Goal: Navigation & Orientation: Find specific page/section

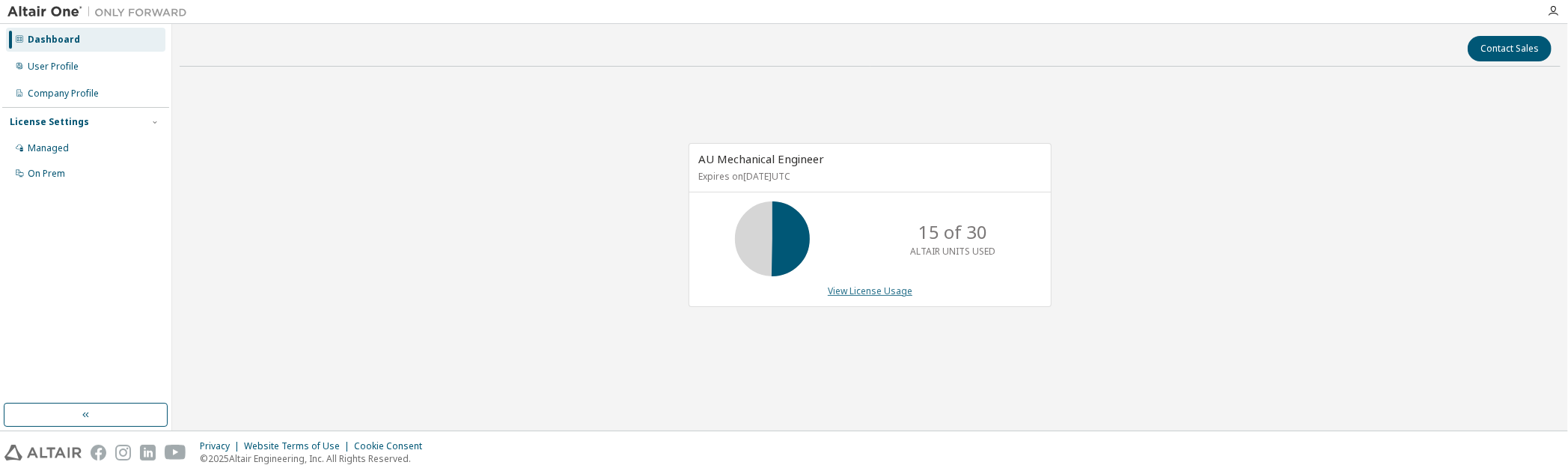
click at [849, 290] on link "View License Usage" at bounding box center [870, 290] width 85 height 13
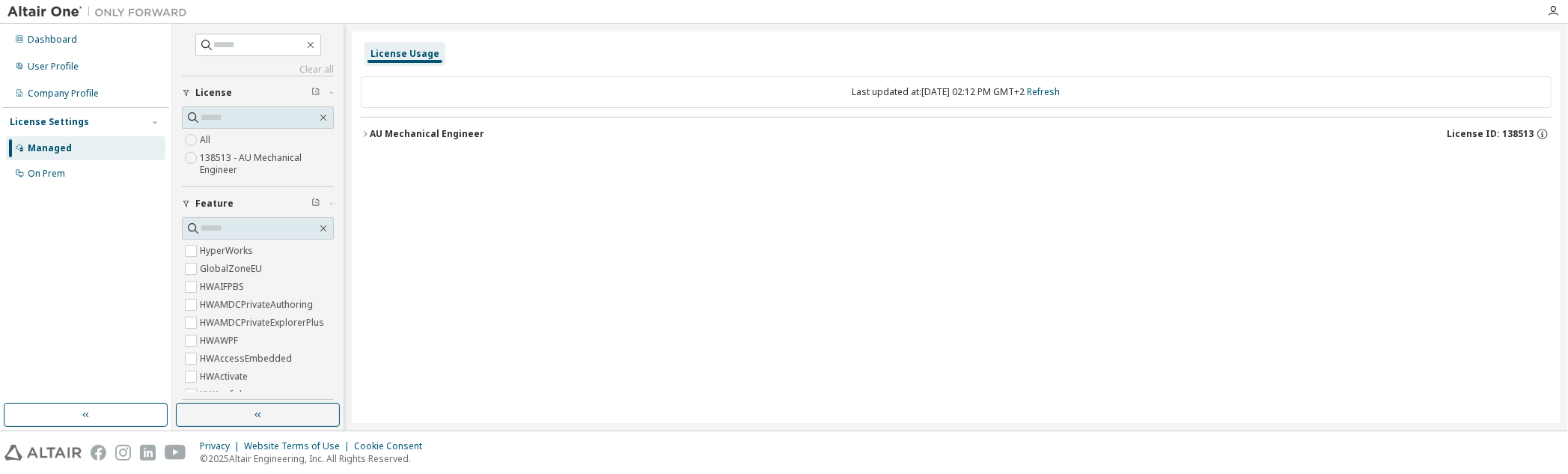
click at [365, 132] on icon "button" at bounding box center [365, 133] width 9 height 9
click at [364, 132] on icon "button" at bounding box center [365, 133] width 9 height 9
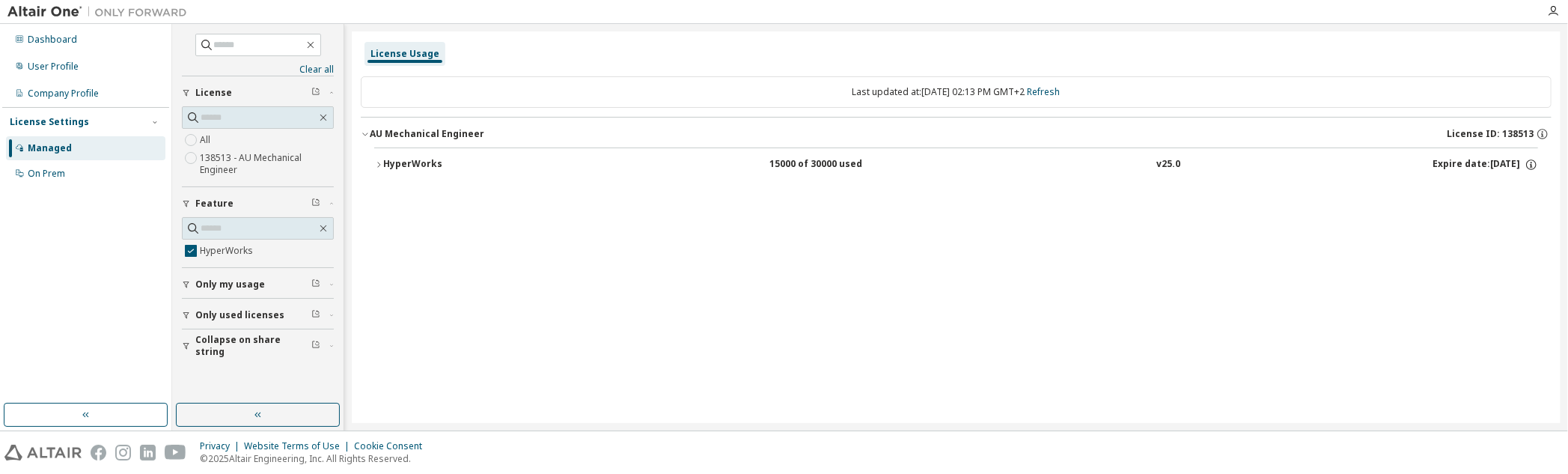
drag, startPoint x: 812, startPoint y: 166, endPoint x: 832, endPoint y: 163, distance: 20.2
click at [814, 166] on div "15000 of 30000 used" at bounding box center [838, 165] width 135 height 14
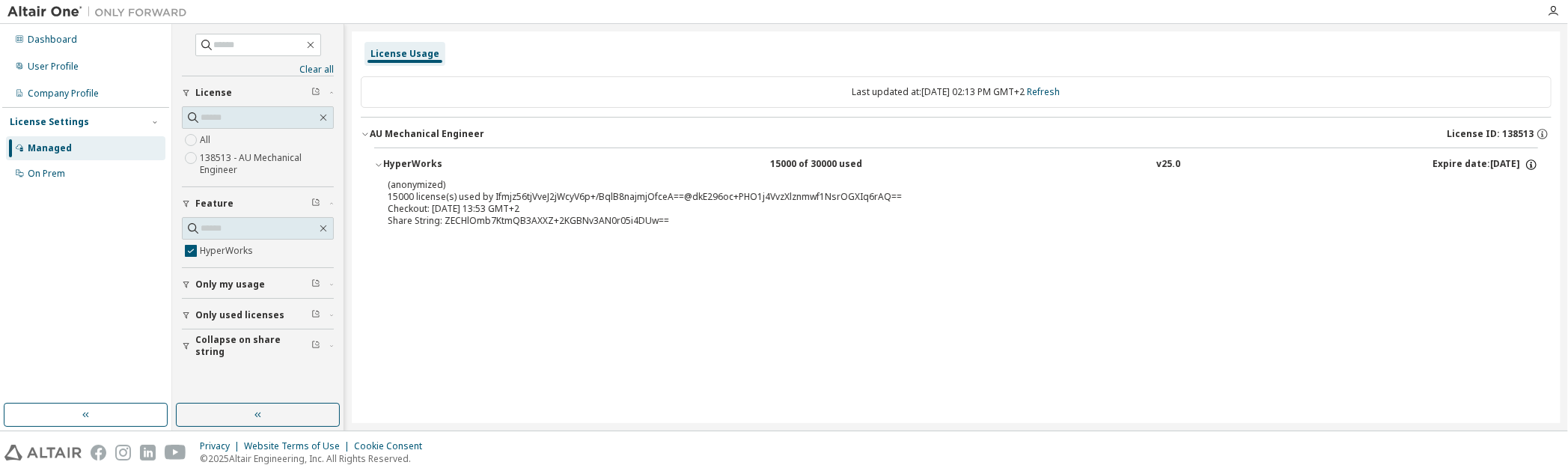
click at [1532, 166] on icon "button" at bounding box center [1531, 166] width 2 height 4
click at [43, 175] on div "On Prem" at bounding box center [46, 174] width 37 height 12
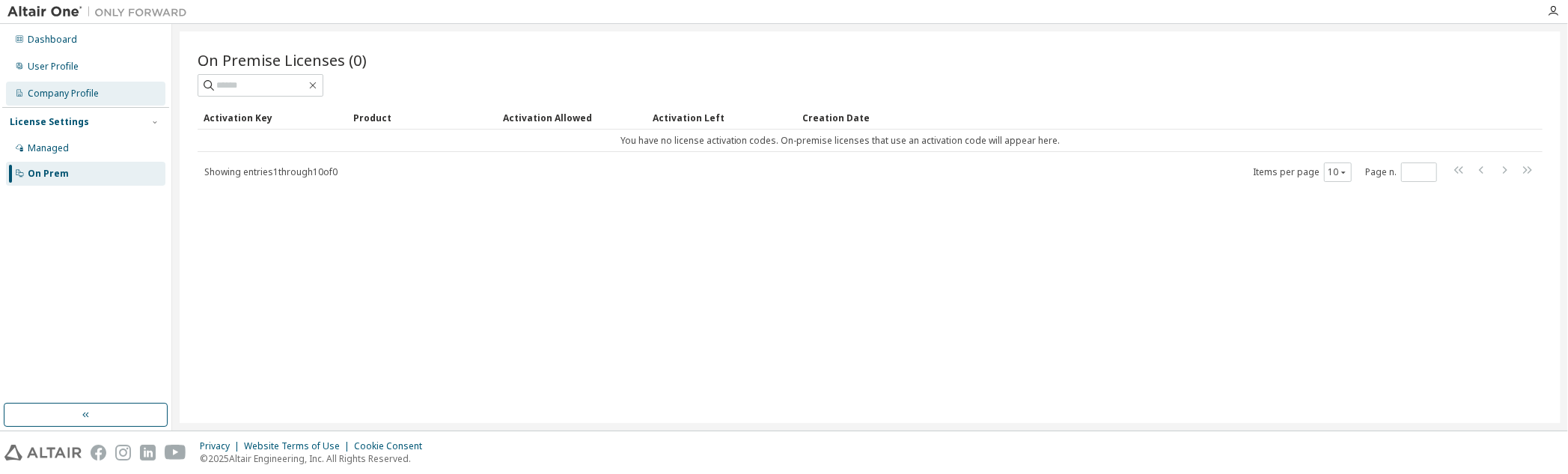
click at [28, 97] on div "Company Profile" at bounding box center [63, 94] width 71 height 12
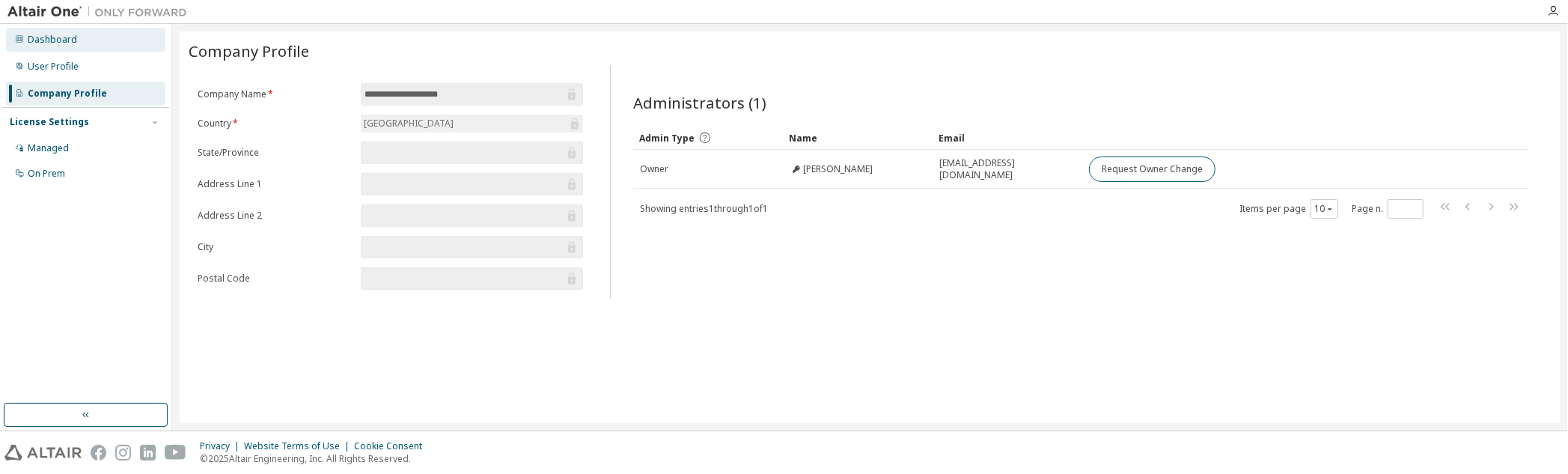
click at [56, 33] on div "Dashboard" at bounding box center [52, 39] width 50 height 12
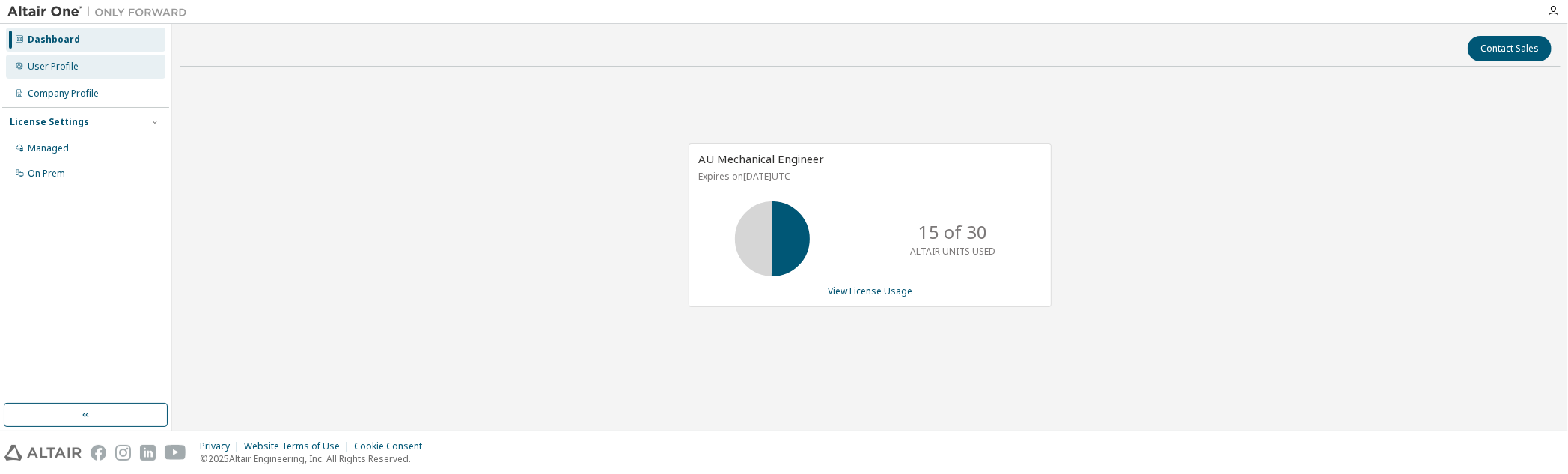
click at [60, 69] on div "User Profile" at bounding box center [53, 66] width 51 height 12
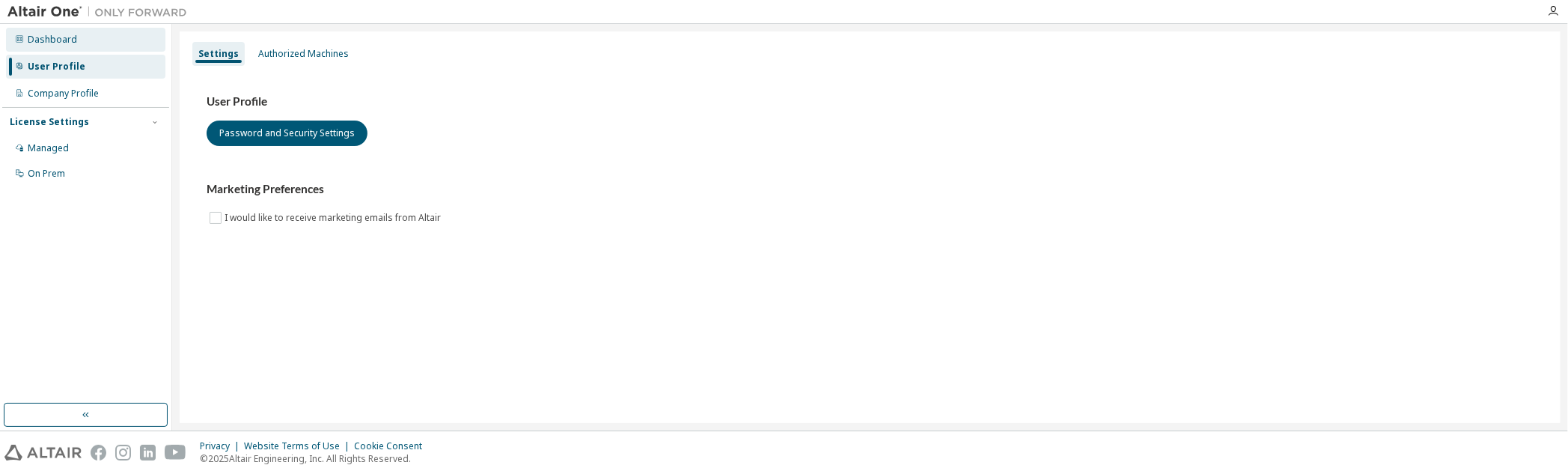
click at [39, 42] on div "Dashboard" at bounding box center [52, 39] width 50 height 12
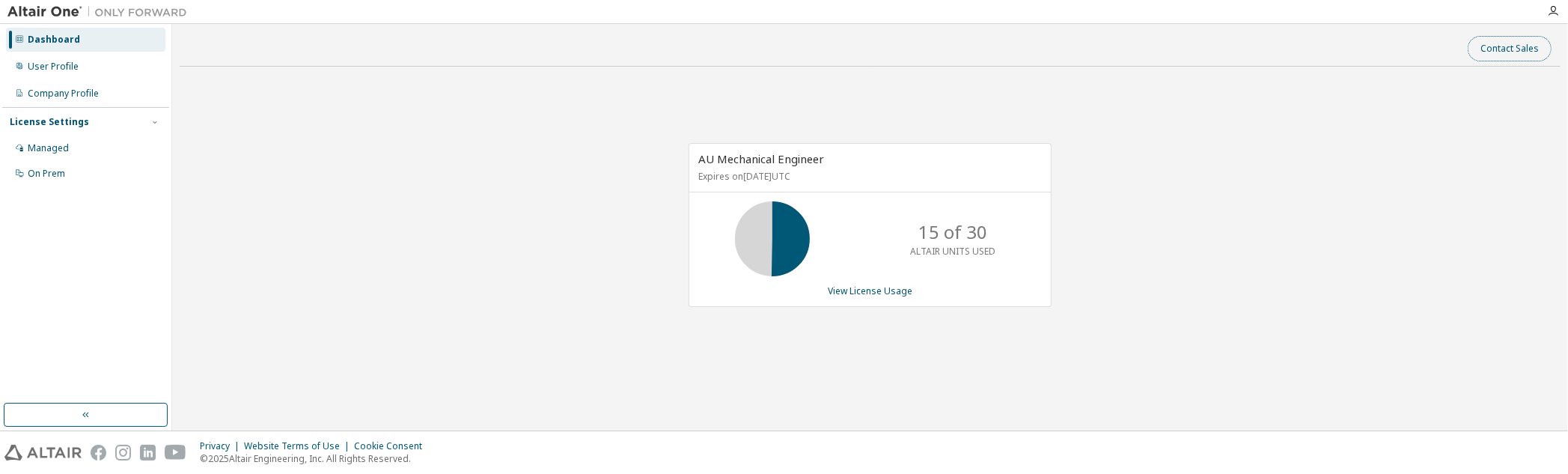
click at [1502, 44] on button "Contact Sales" at bounding box center [1510, 49] width 84 height 25
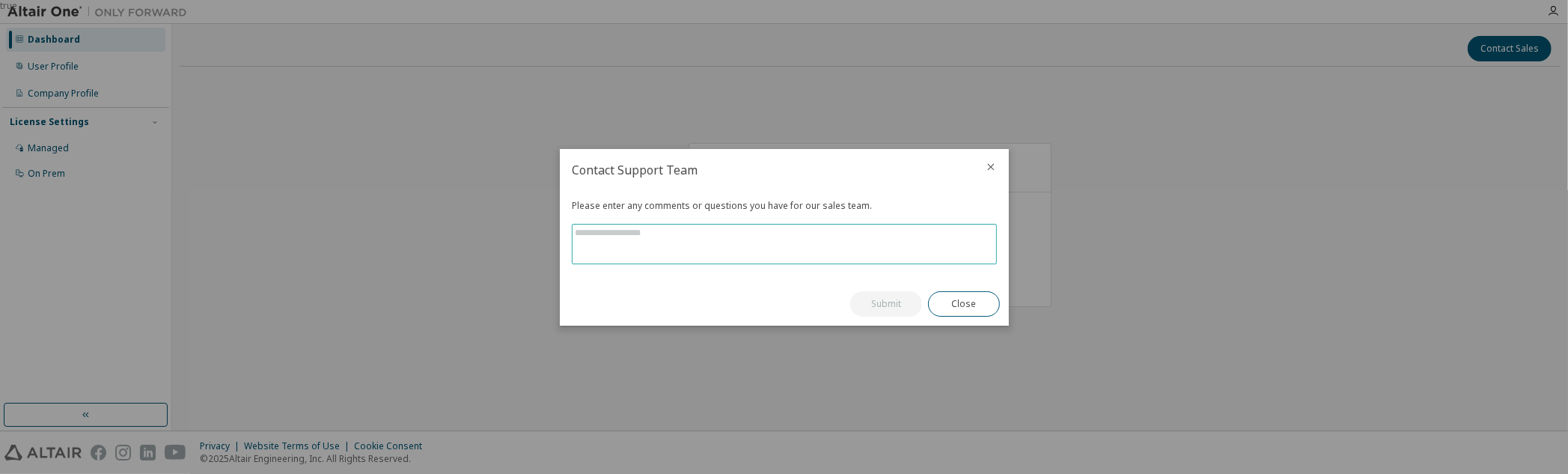
click at [624, 249] on textarea at bounding box center [784, 244] width 423 height 39
click at [993, 167] on icon "close" at bounding box center [991, 167] width 12 height 12
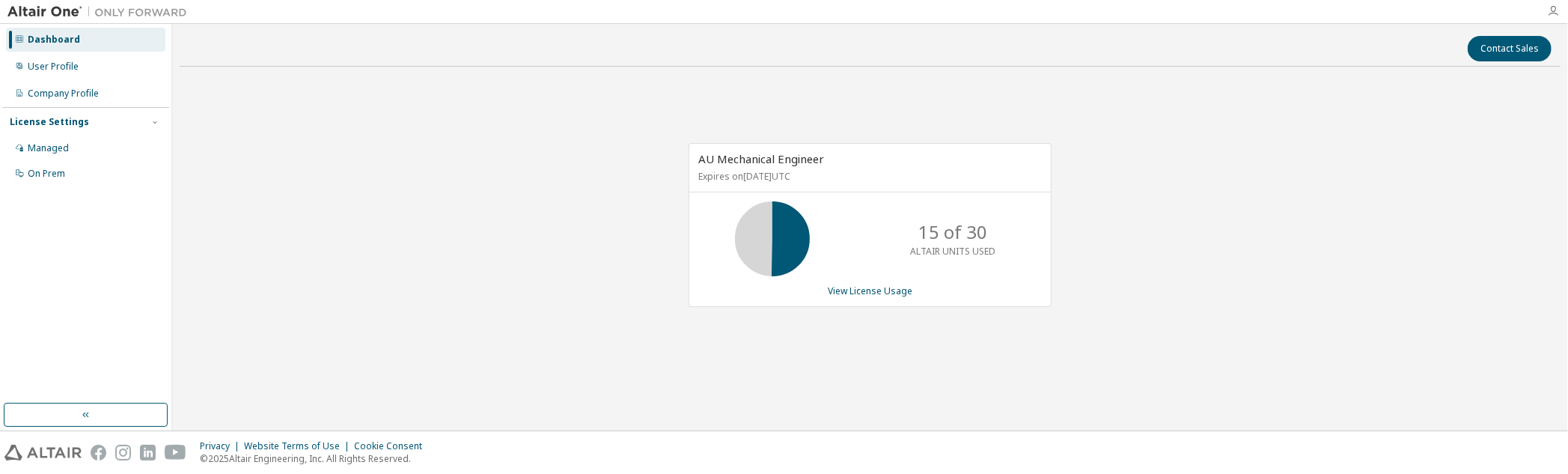
click at [1554, 8] on icon "button" at bounding box center [1553, 11] width 12 height 12
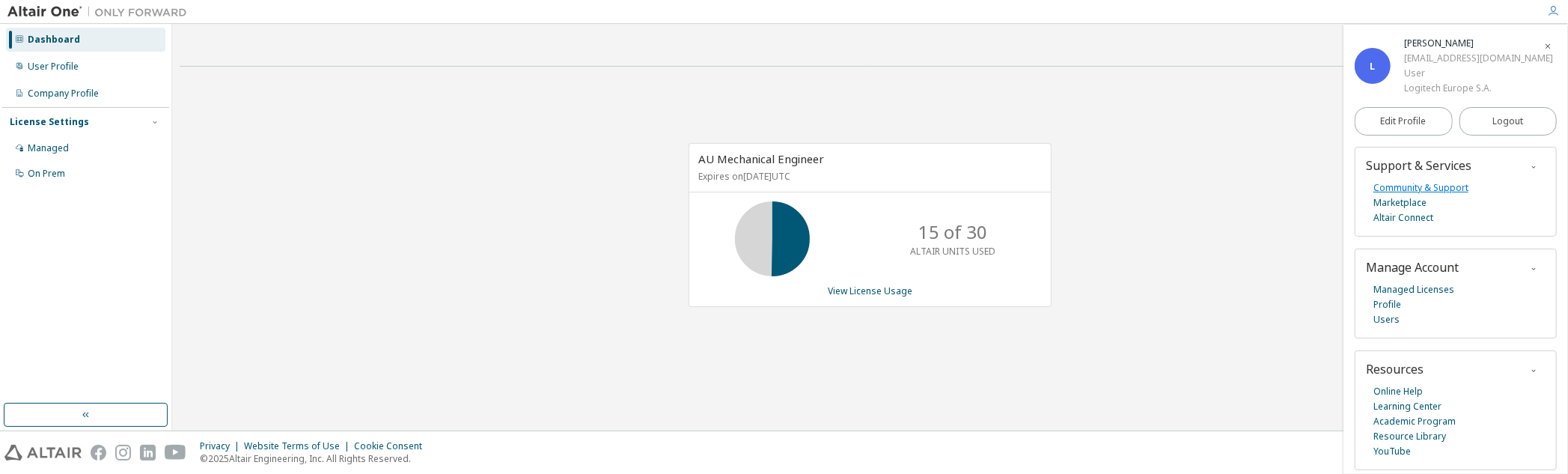
click at [1433, 187] on link "Community & Support" at bounding box center [1420, 188] width 95 height 15
